Goal: Navigation & Orientation: Find specific page/section

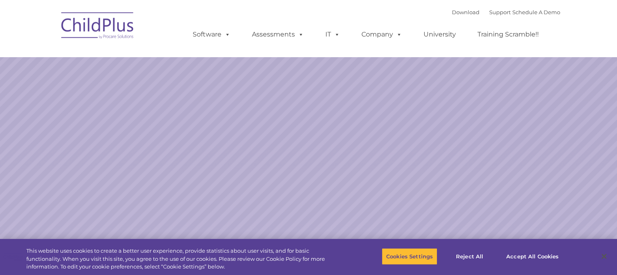
select select "MEDIUM"
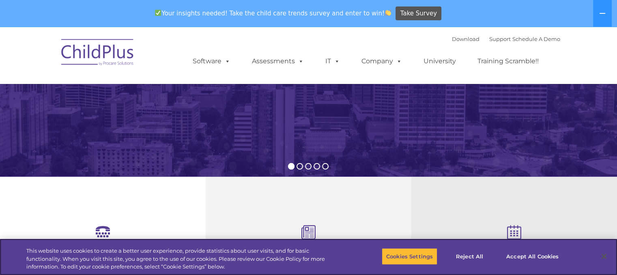
scroll to position [166, 0]
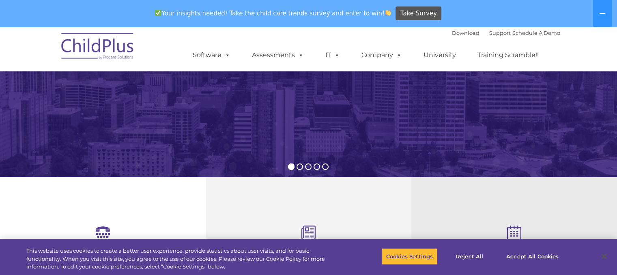
click at [326, 161] on img at bounding box center [308, 54] width 617 height 388
click at [326, 166] on rs-bullet at bounding box center [325, 167] width 6 height 6
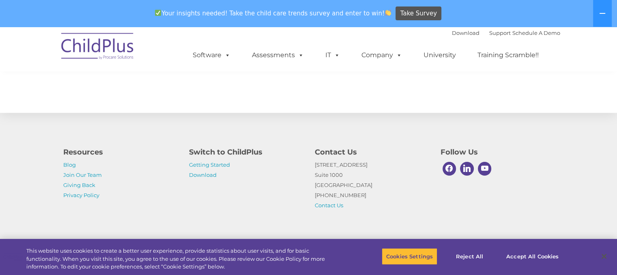
scroll to position [956, 0]
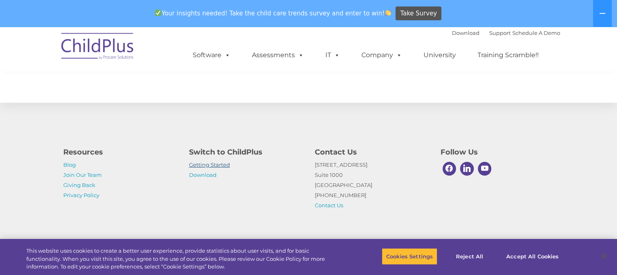
click at [228, 165] on link "Getting Started" at bounding box center [209, 165] width 41 height 6
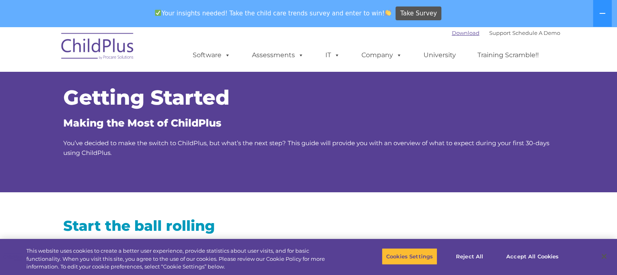
click at [452, 32] on link "Download" at bounding box center [466, 33] width 28 height 6
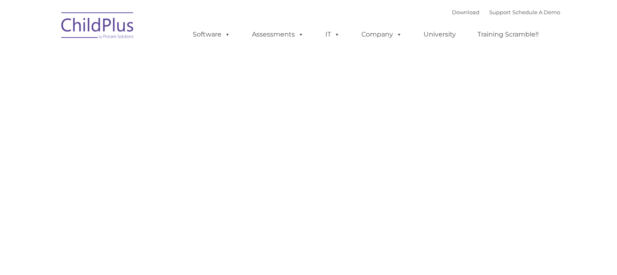
type input ""
